Goal: Task Accomplishment & Management: Manage account settings

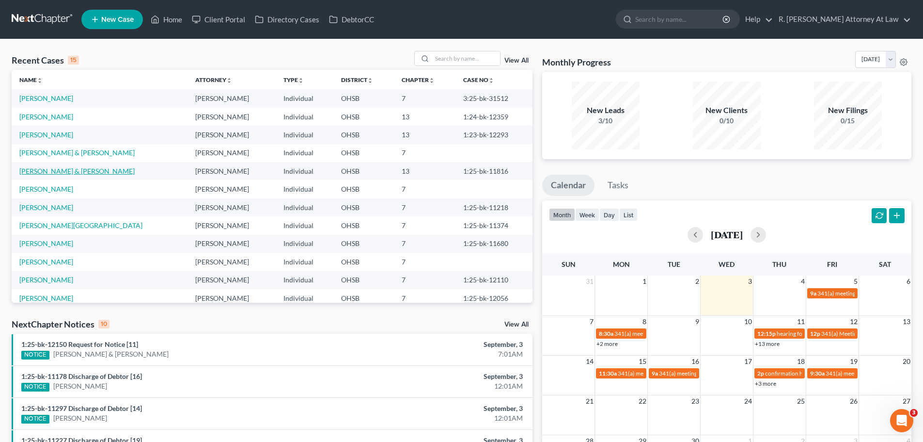
click at [70, 171] on link "[PERSON_NAME] & [PERSON_NAME]" at bounding box center [76, 171] width 115 height 8
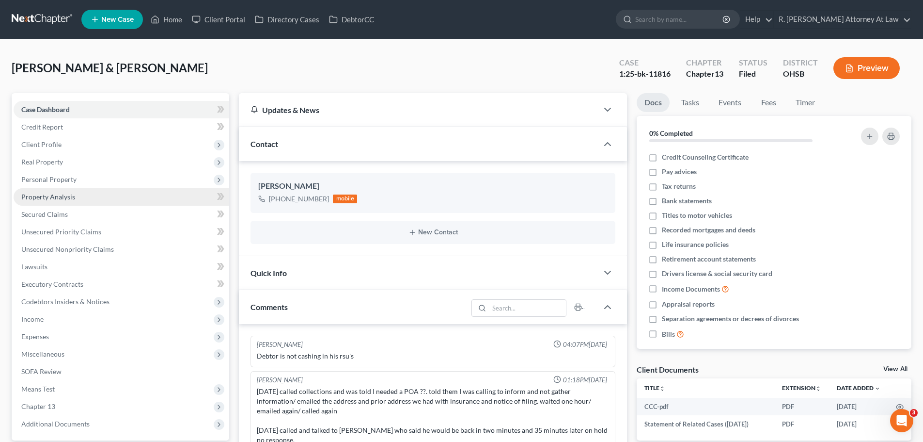
click at [48, 195] on span "Property Analysis" at bounding box center [48, 196] width 54 height 8
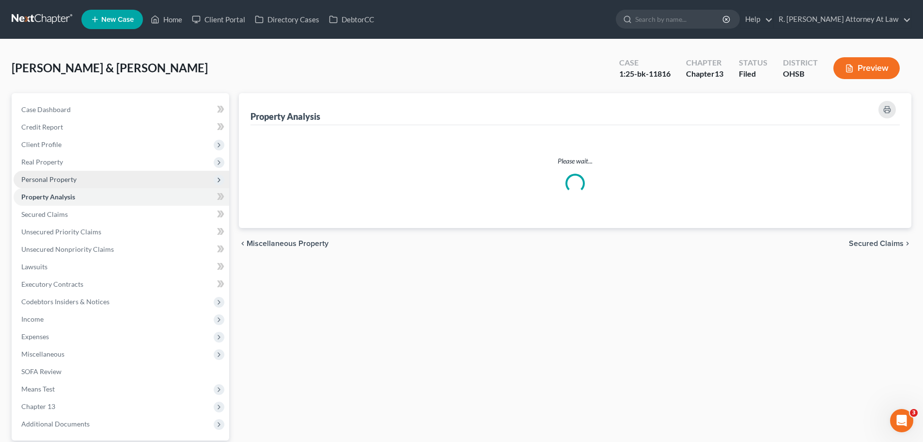
click at [57, 180] on span "Personal Property" at bounding box center [48, 179] width 55 height 8
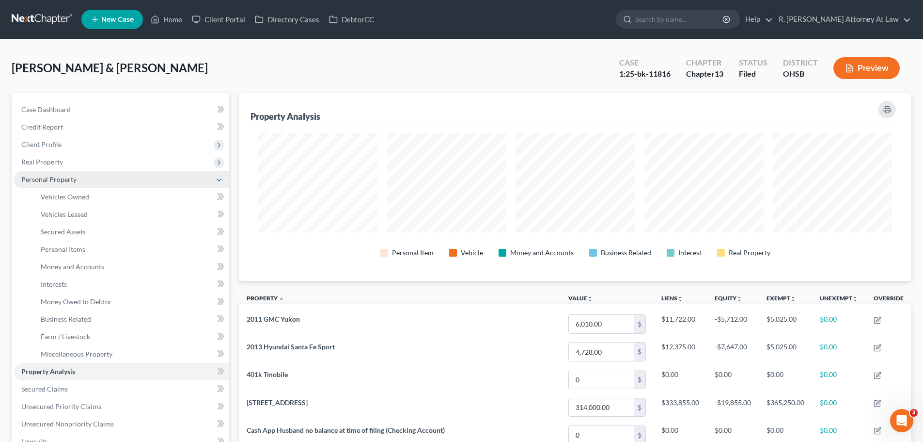
scroll to position [188, 673]
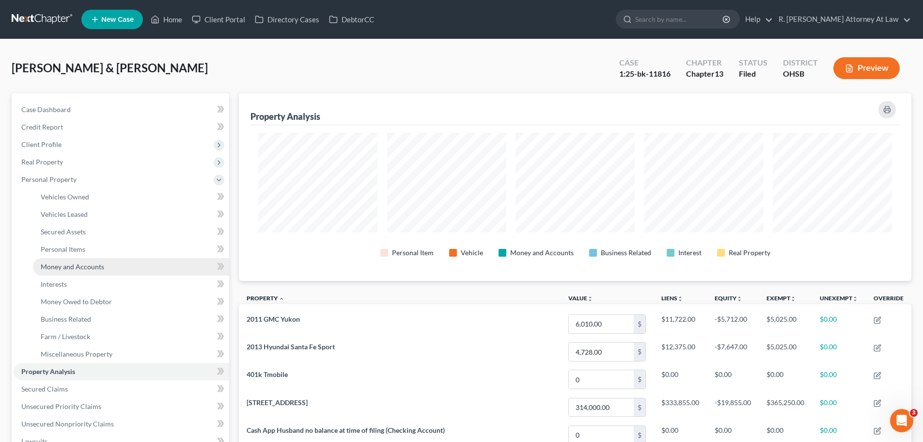
click at [77, 258] on link "Money and Accounts" at bounding box center [131, 266] width 196 height 17
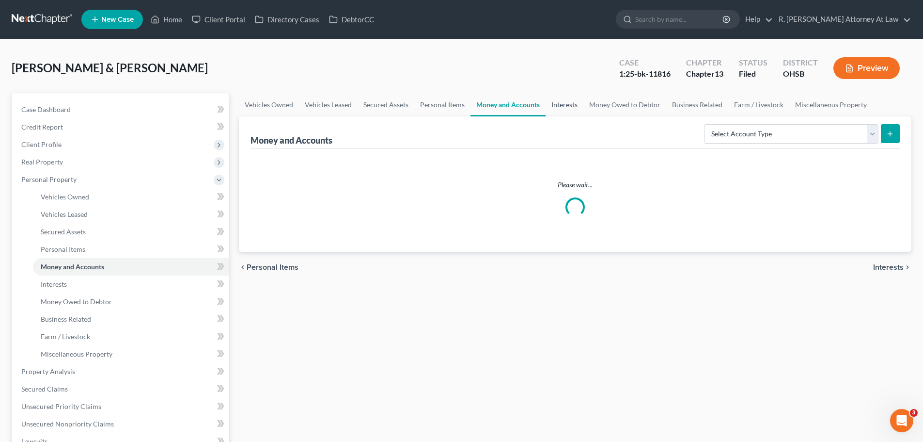
click at [577, 103] on link "Interests" at bounding box center [565, 104] width 38 height 23
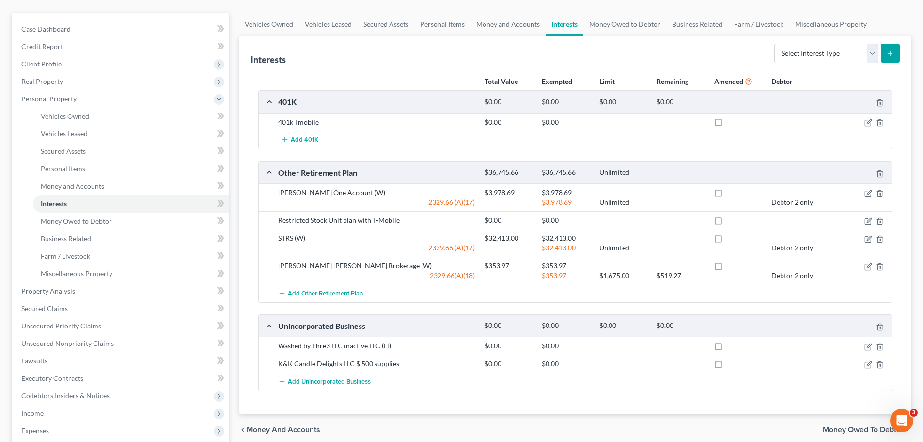
scroll to position [97, 0]
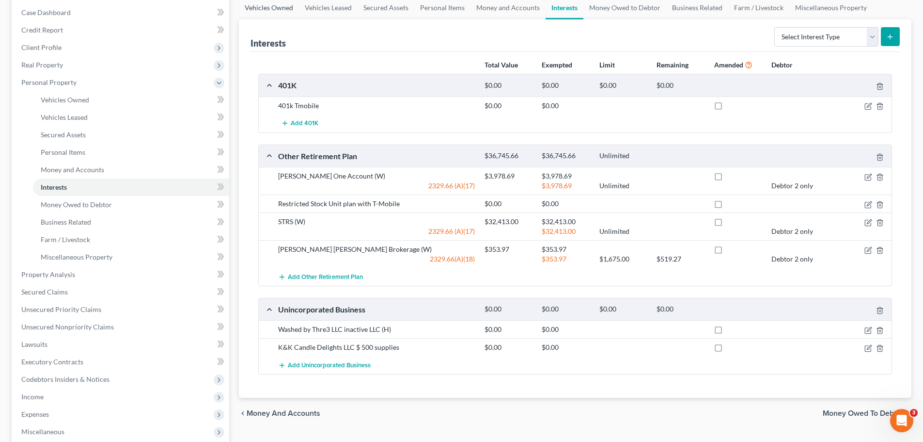
click at [279, 12] on link "Vehicles Owned" at bounding box center [269, 7] width 60 height 23
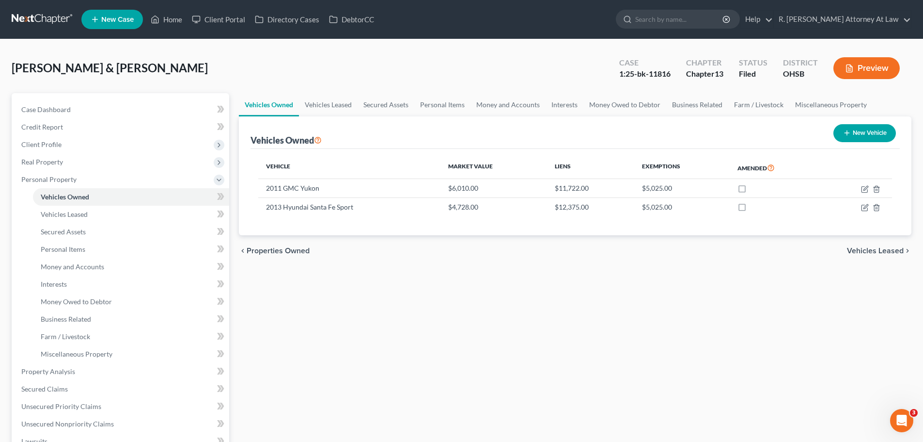
click at [582, 82] on div "[PERSON_NAME] & [PERSON_NAME] Upgraded Case 1:25-bk-11816 Chapter Chapter 13 St…" at bounding box center [462, 72] width 900 height 42
click at [267, 331] on div "Vehicles Owned Vehicles Leased Secured Assets Personal Items Money and Accounts…" at bounding box center [575, 381] width 682 height 577
click at [862, 189] on icon "button" at bounding box center [865, 189] width 6 height 6
select select "0"
select select "15"
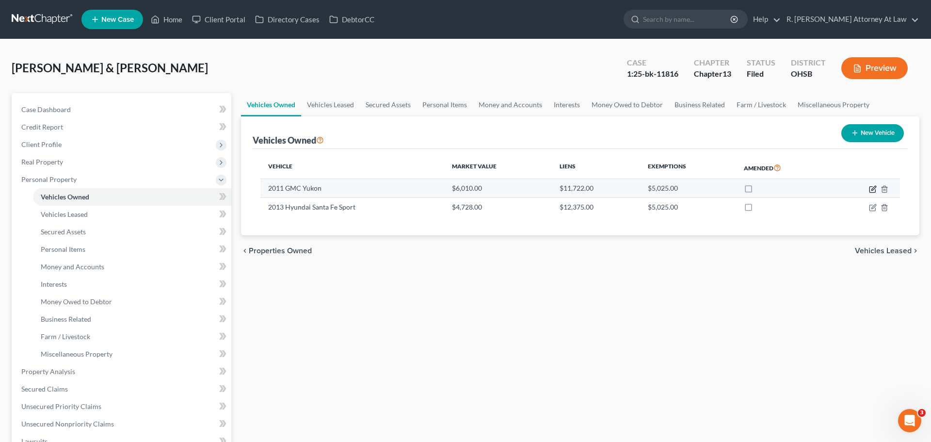
select select "2"
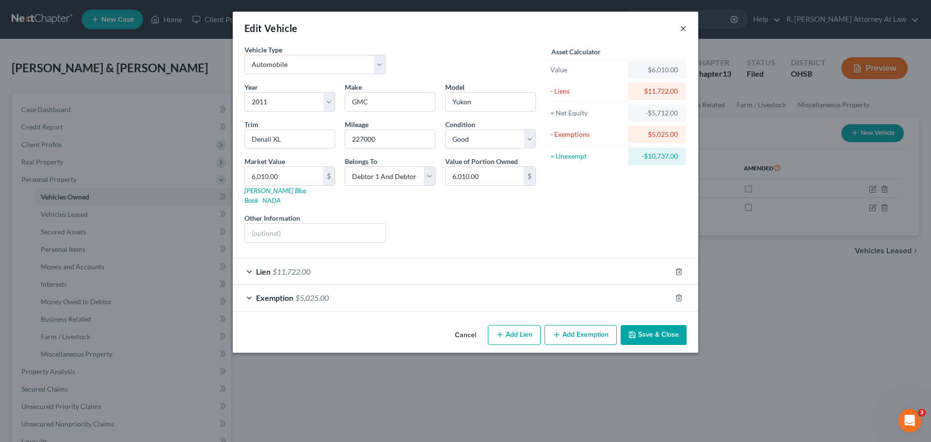
click at [683, 28] on button "×" at bounding box center [683, 28] width 7 height 12
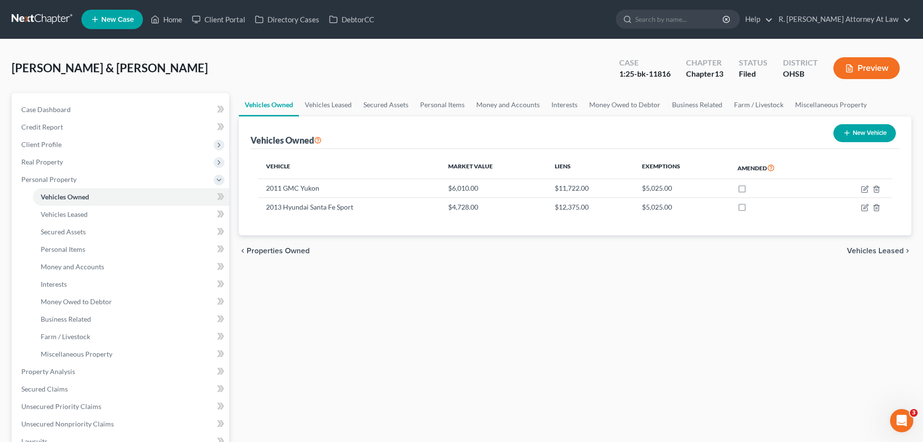
drag, startPoint x: 317, startPoint y: 301, endPoint x: 279, endPoint y: 100, distance: 204.2
click at [317, 300] on div "Vehicles Owned Vehicles Leased Secured Assets Personal Items Money and Accounts…" at bounding box center [575, 381] width 682 height 577
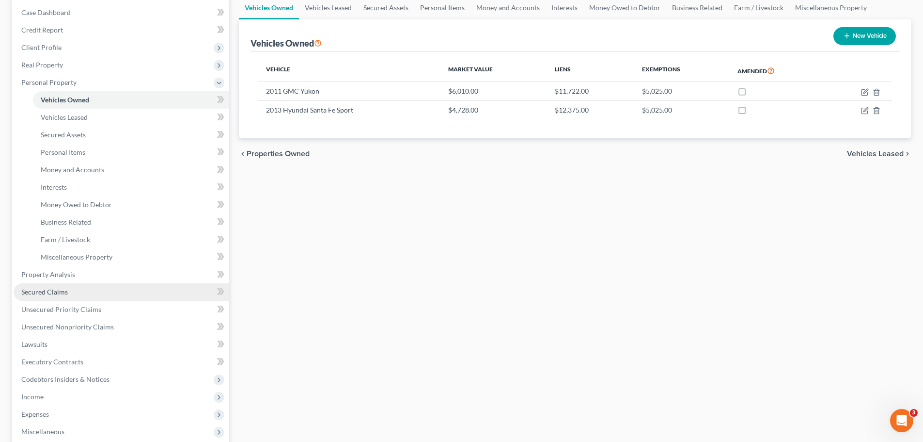
click at [52, 286] on link "Secured Claims" at bounding box center [122, 291] width 216 height 17
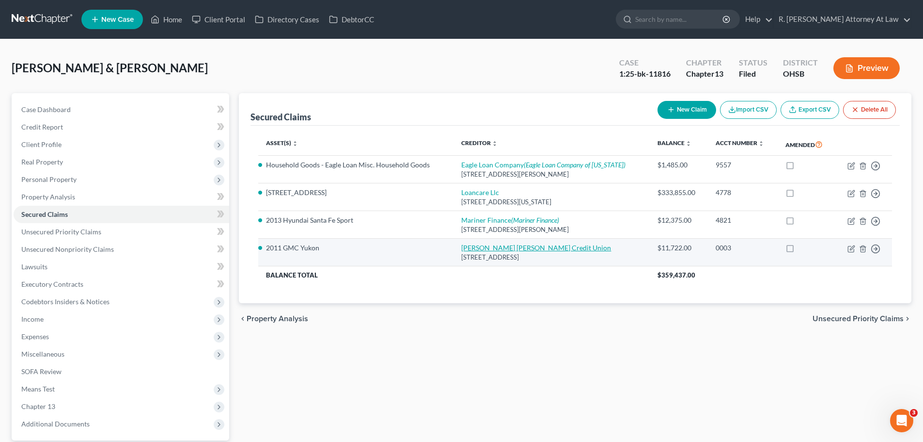
click at [498, 246] on link "[PERSON_NAME] [PERSON_NAME] Credit Union" at bounding box center [536, 247] width 150 height 8
select select "36"
select select "2"
select select "0"
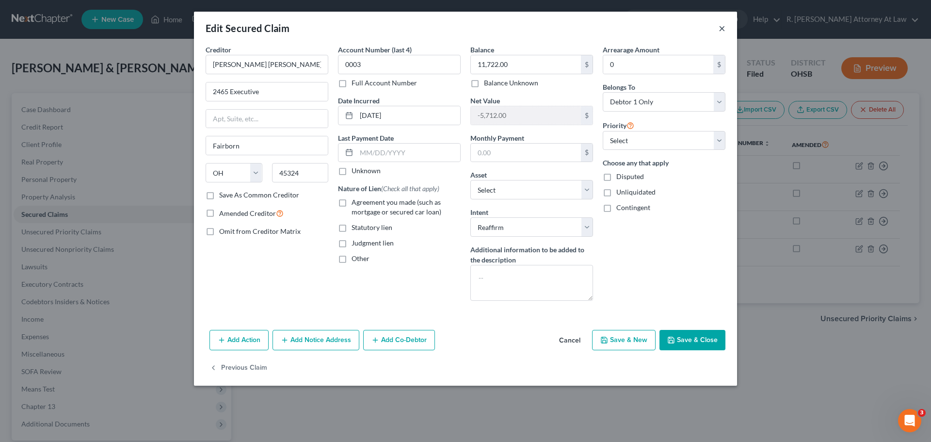
click at [722, 30] on button "×" at bounding box center [721, 28] width 7 height 12
